Goal: Task Accomplishment & Management: Use online tool/utility

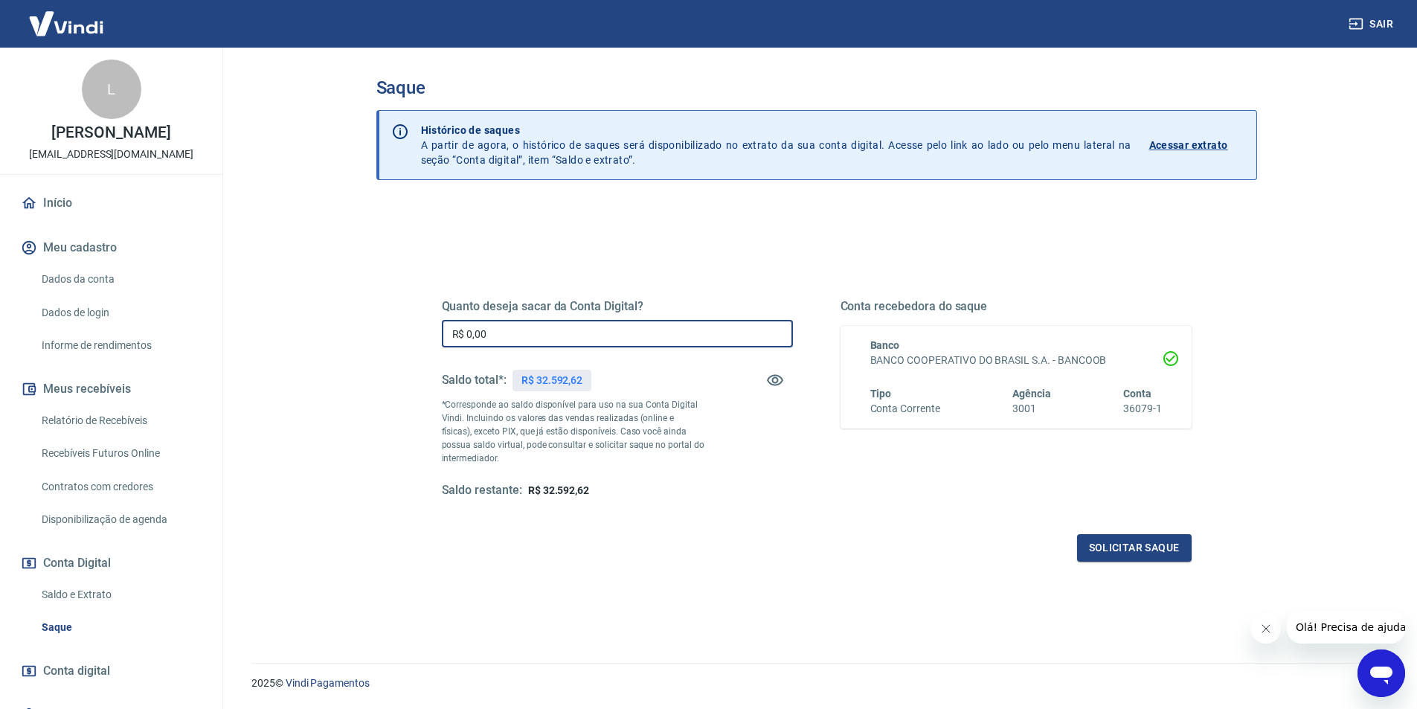
drag, startPoint x: 641, startPoint y: 328, endPoint x: 313, endPoint y: 353, distance: 329.0
click at [320, 326] on main "Saque Histórico de saques A partir de agora, o histórico de saques será disponi…" at bounding box center [816, 378] width 1201 height 661
type input "R$ 22.000,00"
click at [1093, 549] on button "Solicitar saque" at bounding box center [1134, 548] width 115 height 28
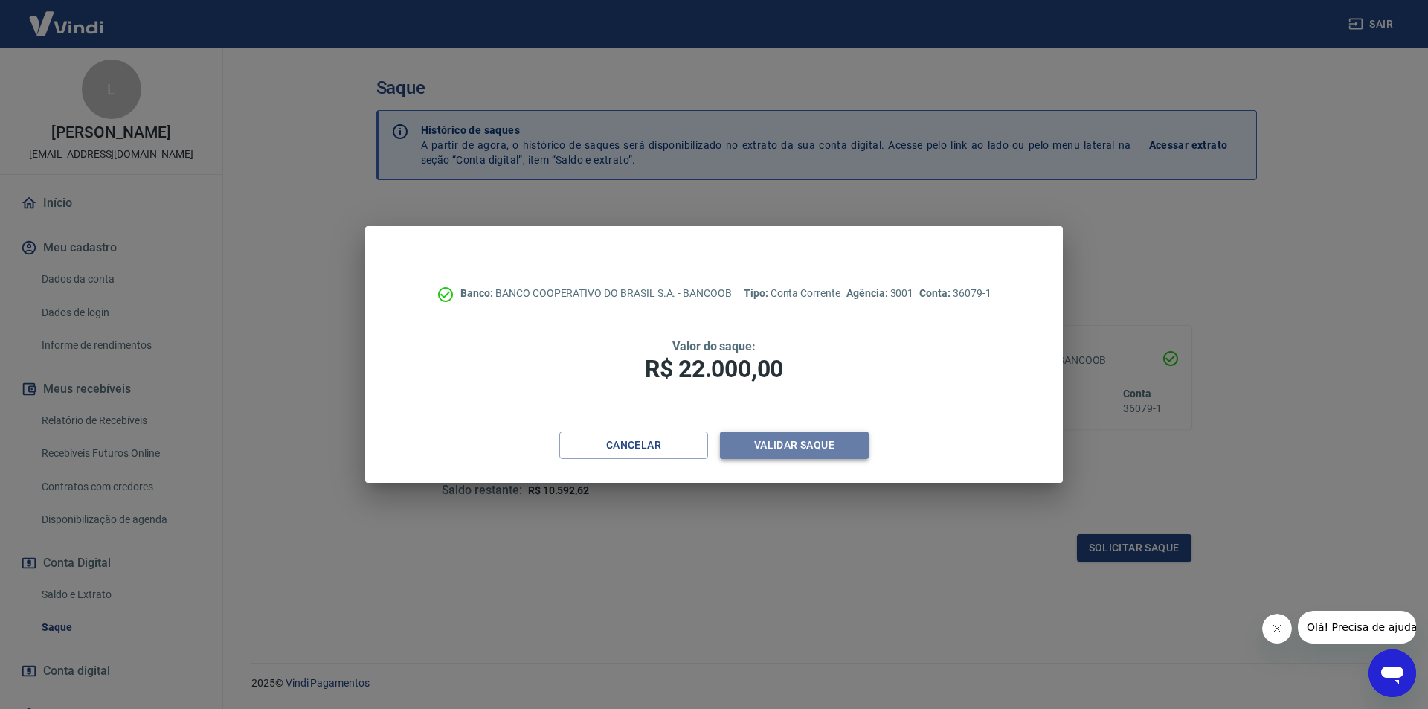
click at [833, 449] on button "Validar saque" at bounding box center [794, 445] width 149 height 28
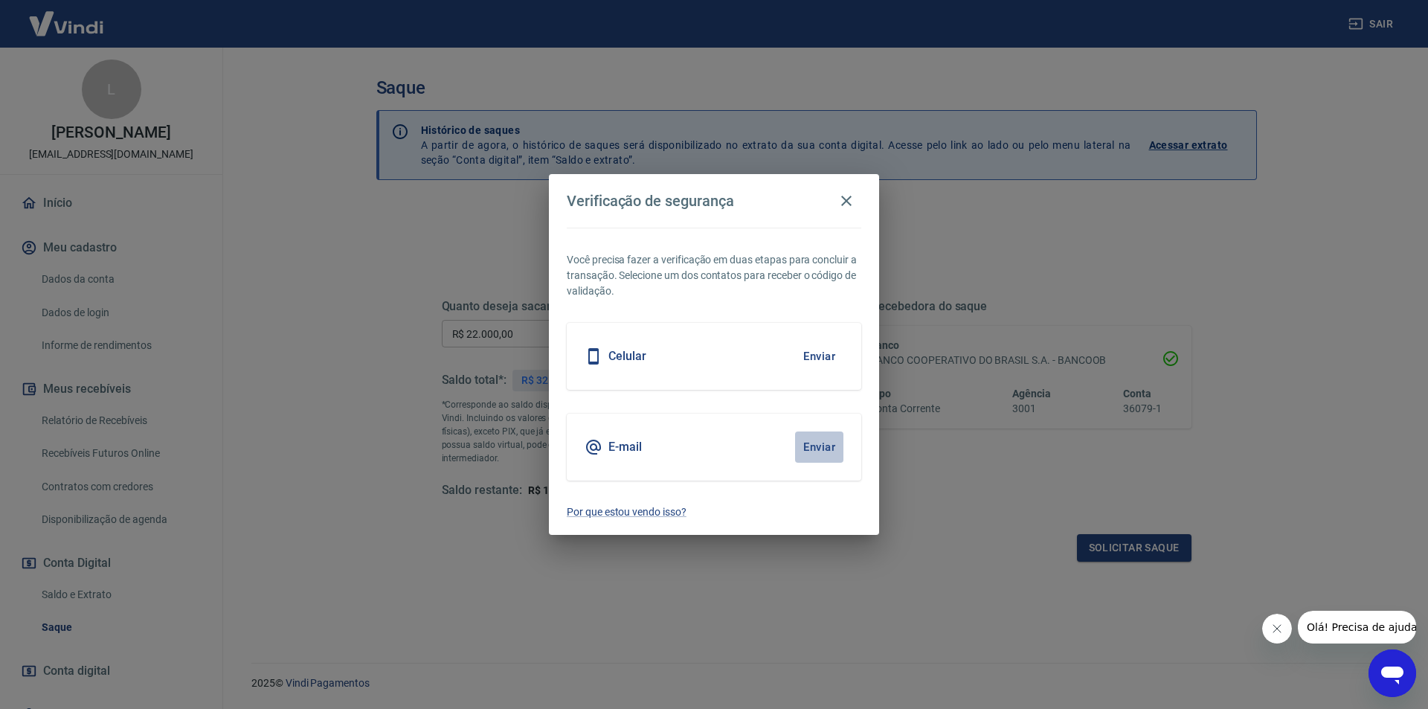
click at [810, 444] on button "Enviar" at bounding box center [819, 446] width 48 height 31
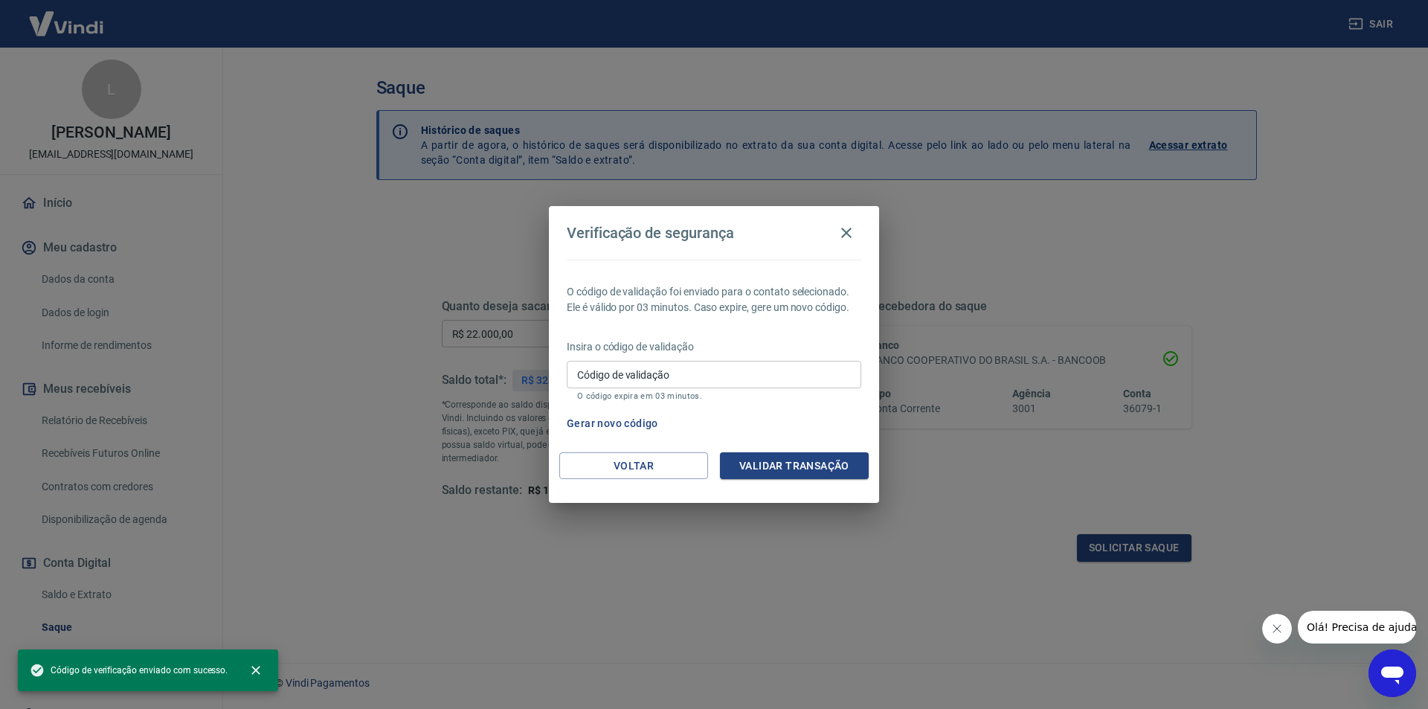
click at [649, 385] on input "Código de validação" at bounding box center [714, 375] width 295 height 28
paste input "709290"
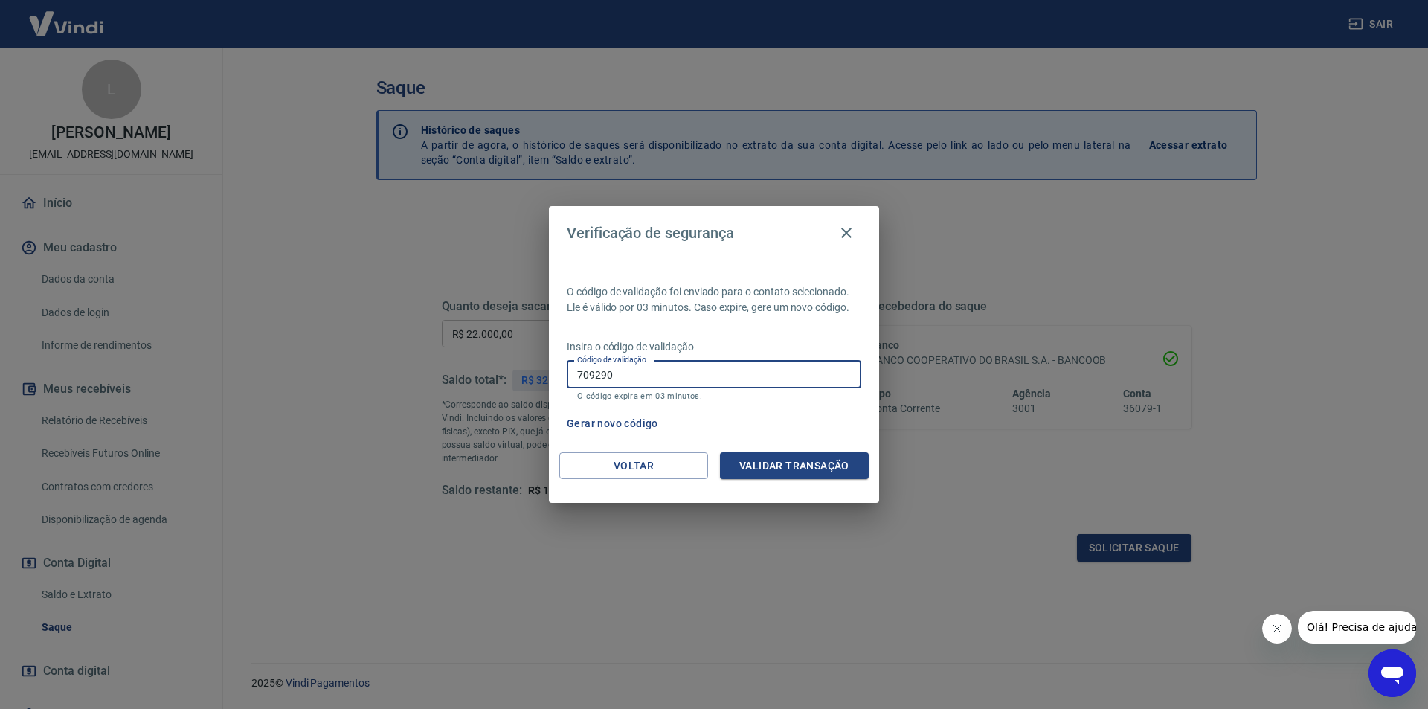
type input "709290"
click at [779, 464] on button "Validar transação" at bounding box center [794, 466] width 149 height 28
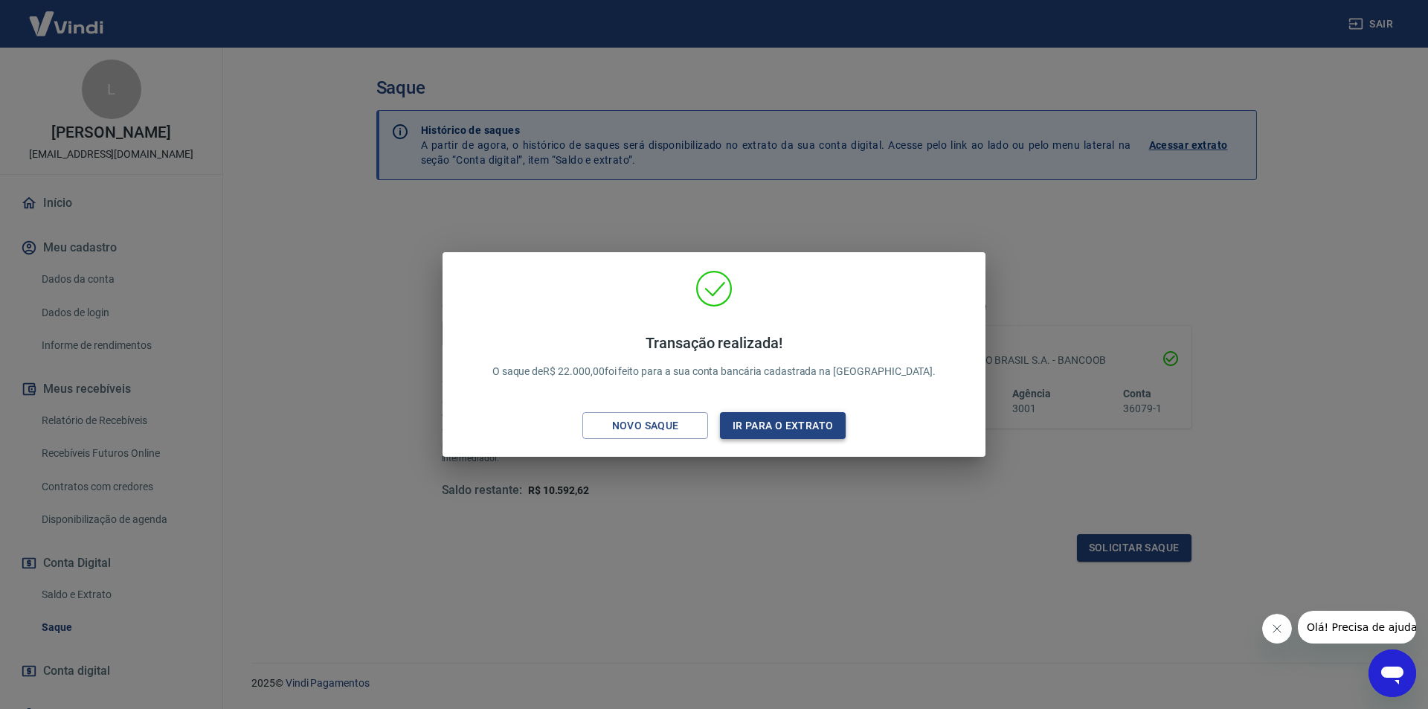
click at [787, 423] on button "Ir para o extrato" at bounding box center [783, 426] width 126 height 28
